Goal: Find specific page/section: Find specific page/section

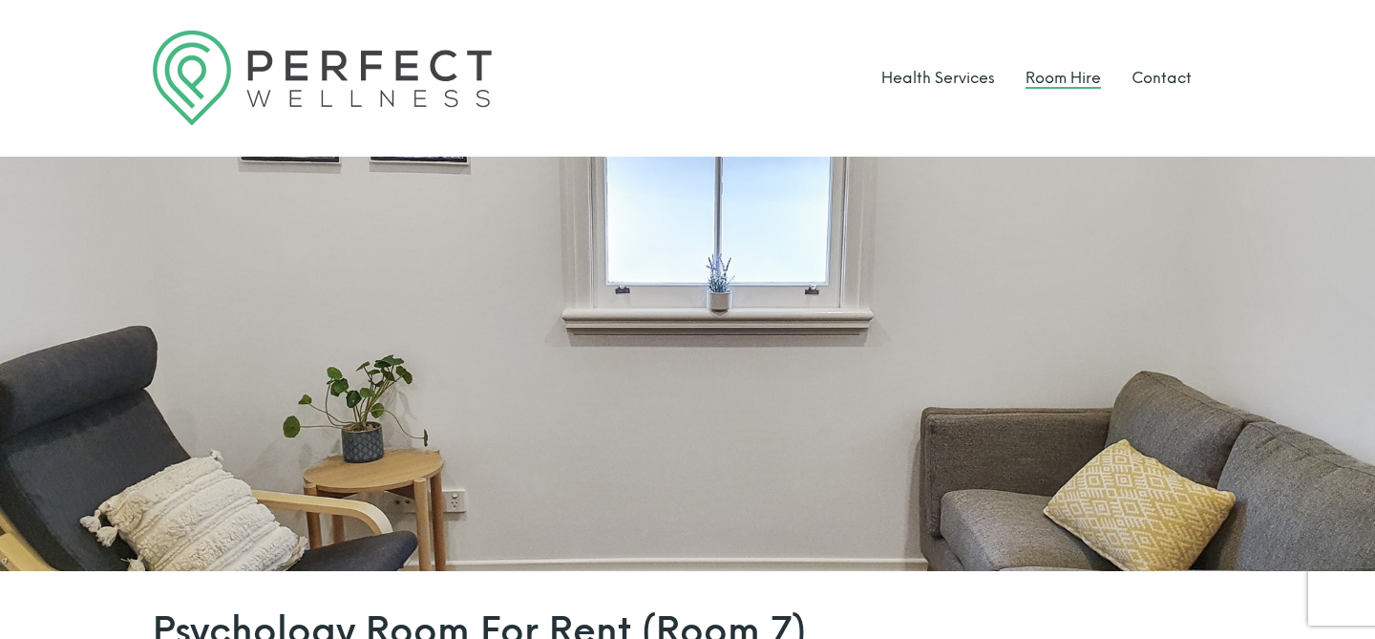
click at [1030, 75] on link "Room Hire" at bounding box center [1062, 78] width 75 height 18
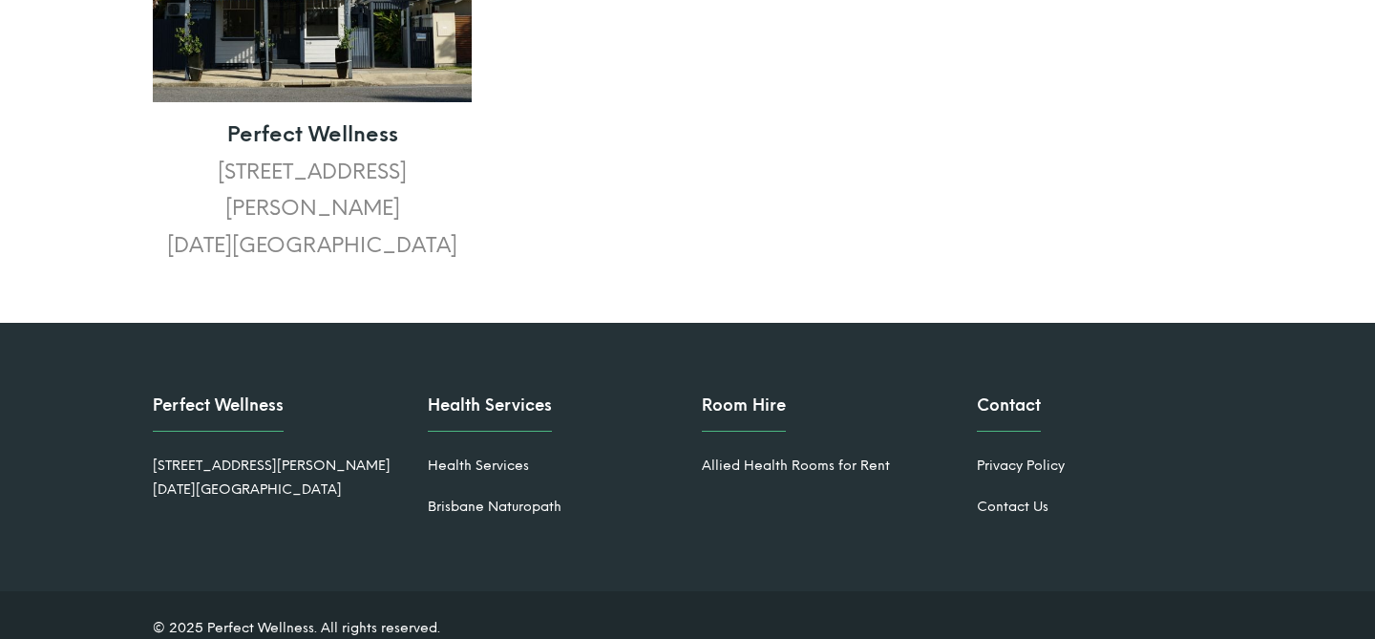
scroll to position [3199, 0]
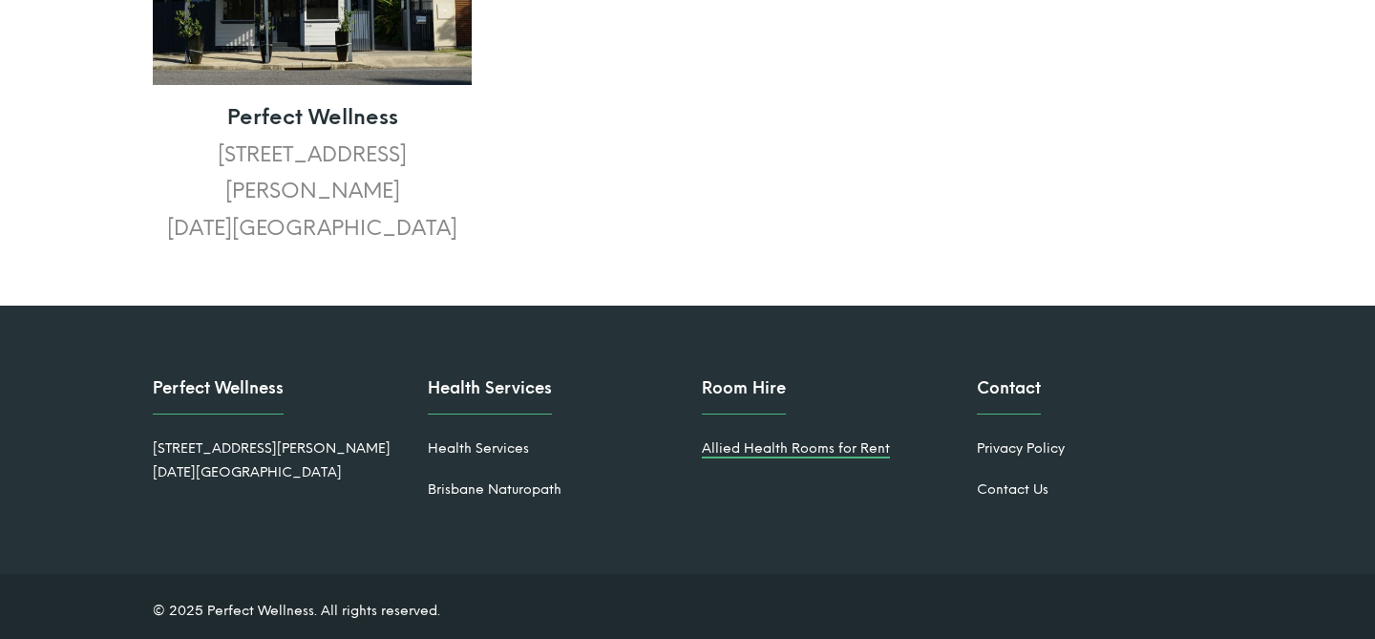
click at [748, 440] on link "Allied Health Rooms for Rent" at bounding box center [796, 448] width 188 height 16
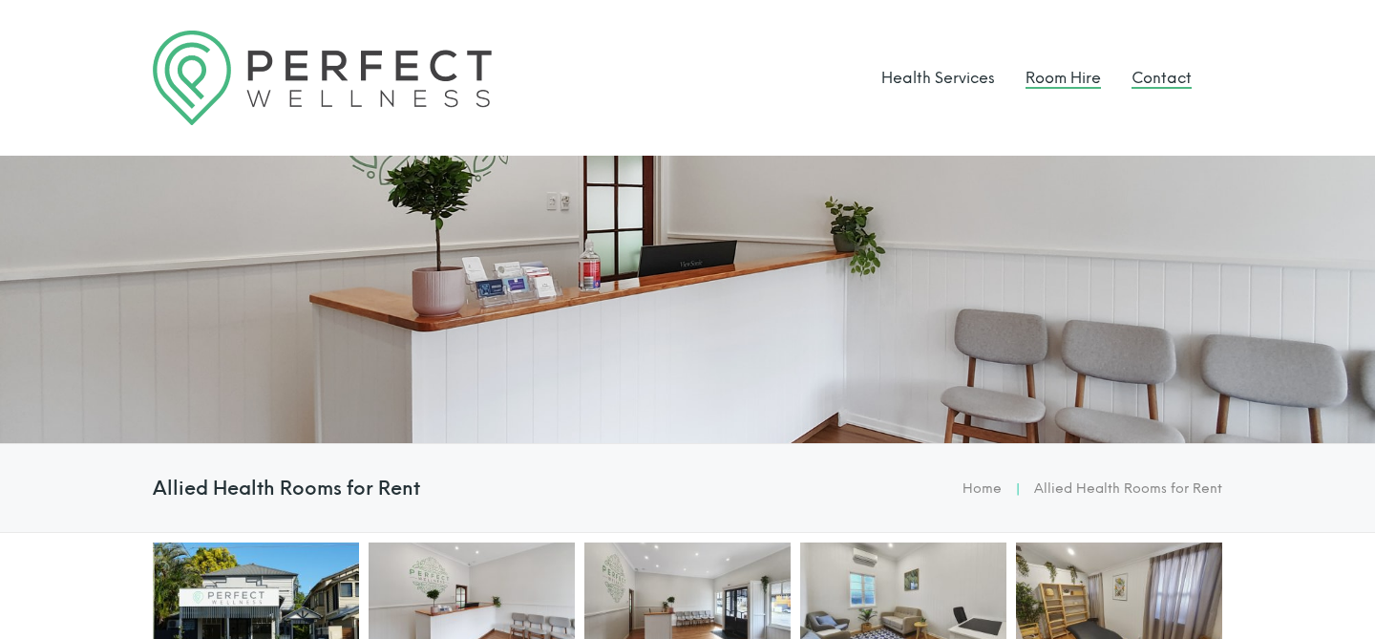
click at [1170, 79] on link "Contact" at bounding box center [1161, 78] width 60 height 18
